Goal: Task Accomplishment & Management: Manage account settings

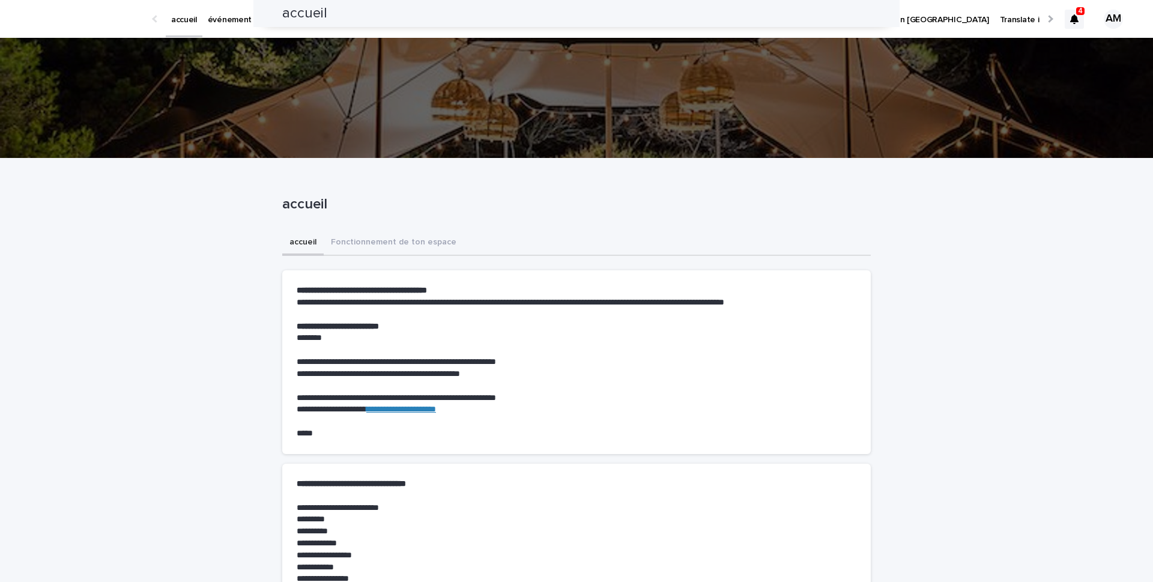
scroll to position [828, 0]
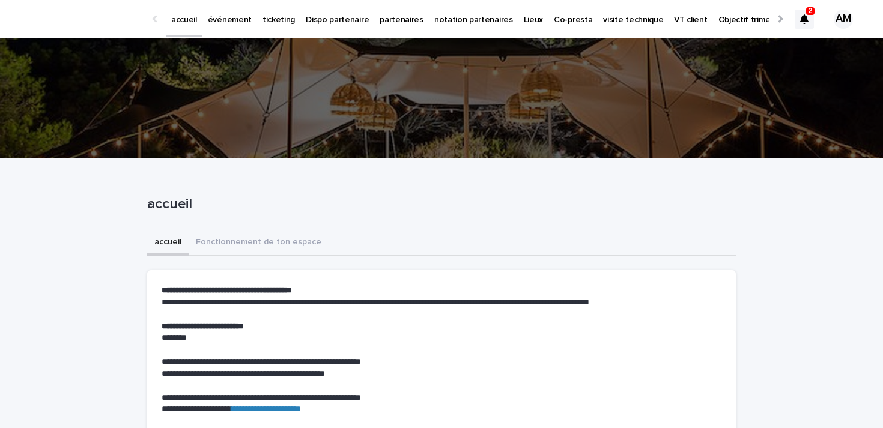
click at [804, 17] on icon at bounding box center [804, 19] width 8 height 10
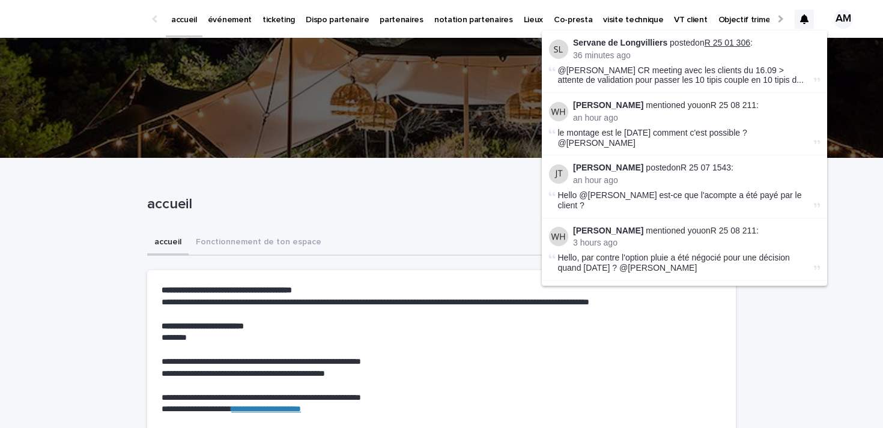
click at [717, 43] on link "R 25 01 306" at bounding box center [727, 43] width 46 height 10
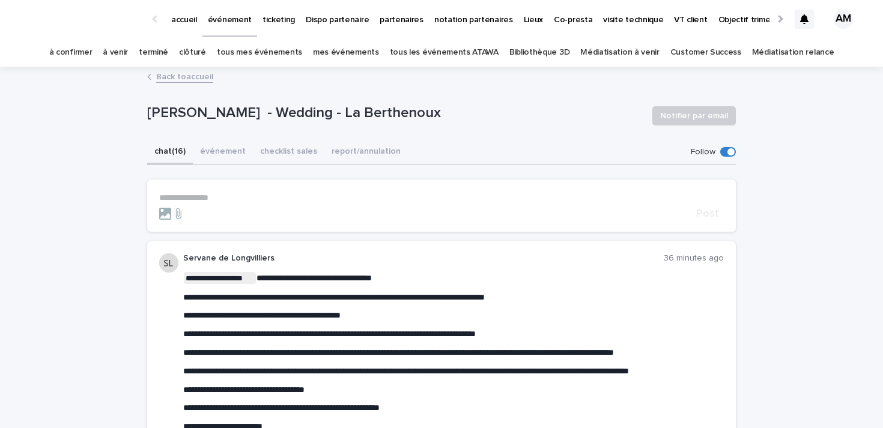
click at [728, 154] on span at bounding box center [730, 151] width 7 height 7
click at [805, 20] on icon at bounding box center [804, 19] width 8 height 10
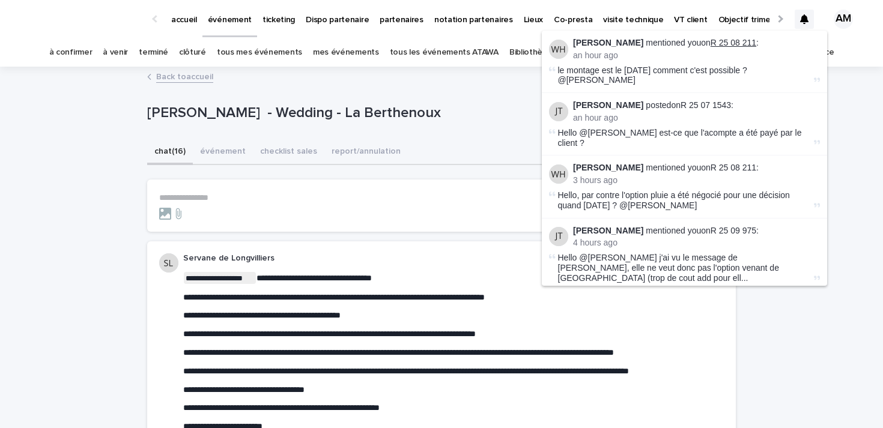
click at [736, 40] on link "R 25 08 211" at bounding box center [733, 43] width 46 height 10
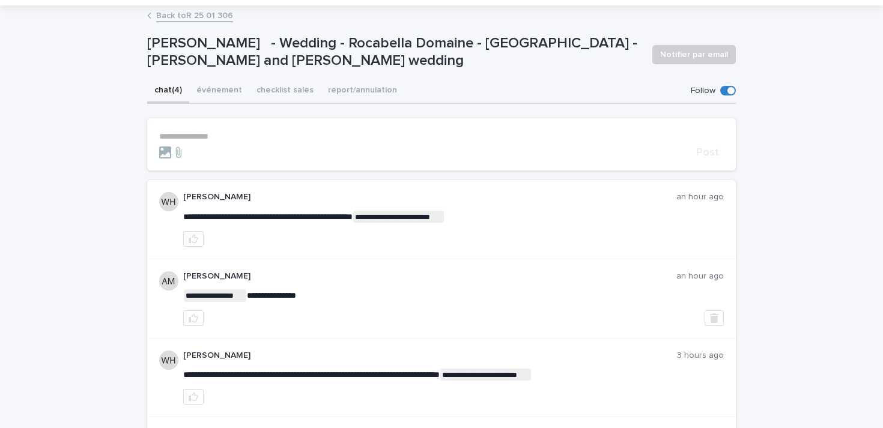
scroll to position [63, 0]
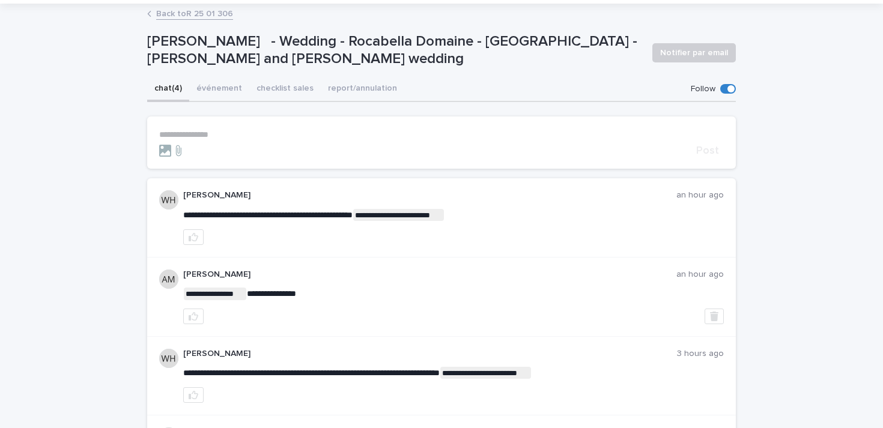
click at [252, 138] on p "**********" at bounding box center [441, 135] width 565 height 10
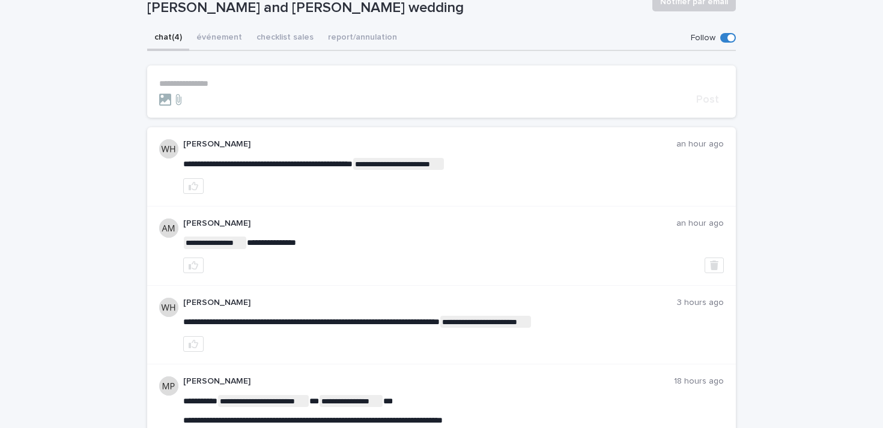
scroll to position [115, 0]
click at [718, 263] on button "button" at bounding box center [713, 265] width 19 height 16
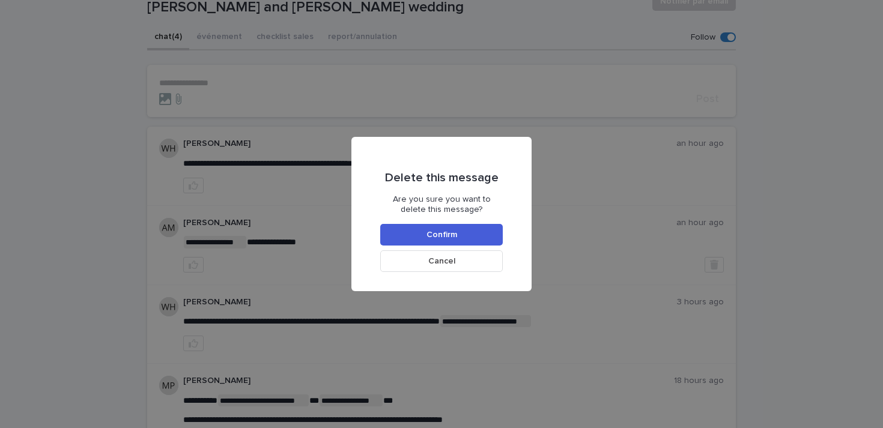
click at [459, 247] on div "Delete this message Are you sure you want to delete this message? Confirm Cancel" at bounding box center [441, 214] width 123 height 117
click at [446, 268] on button "Cancel" at bounding box center [441, 261] width 123 height 22
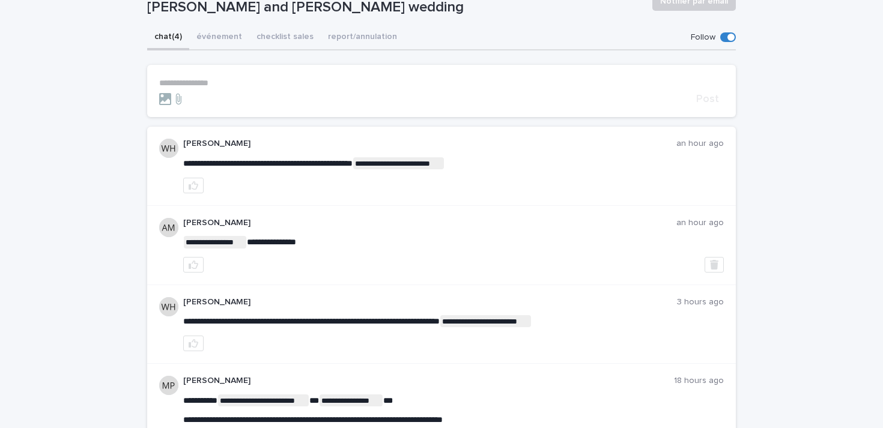
click at [237, 83] on p "**********" at bounding box center [441, 83] width 565 height 10
click at [111, 81] on div "**********" at bounding box center [441, 261] width 883 height 617
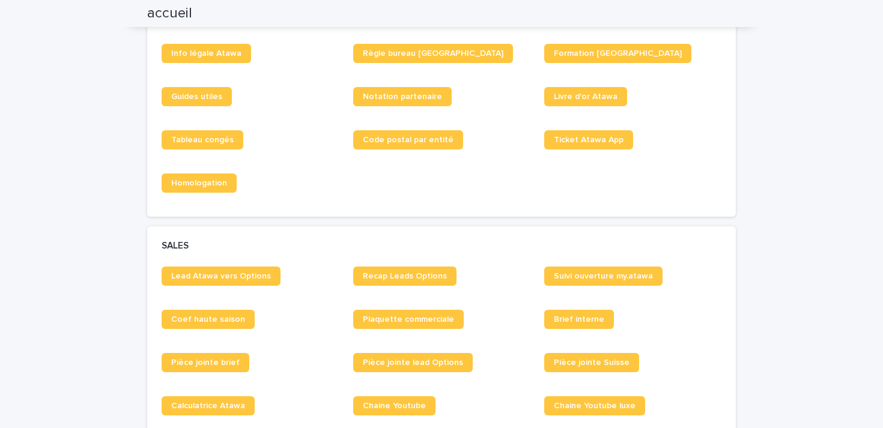
scroll to position [796, 0]
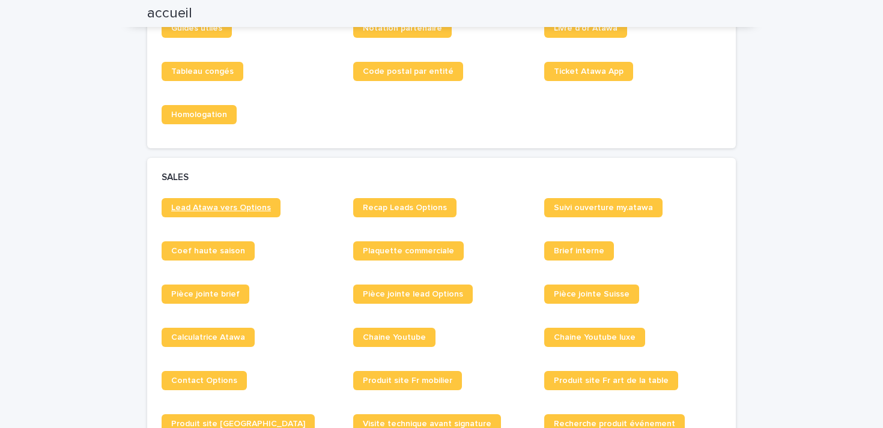
click at [201, 202] on link "Lead Atawa vers Options" at bounding box center [221, 207] width 119 height 19
